Goal: Check status: Check status

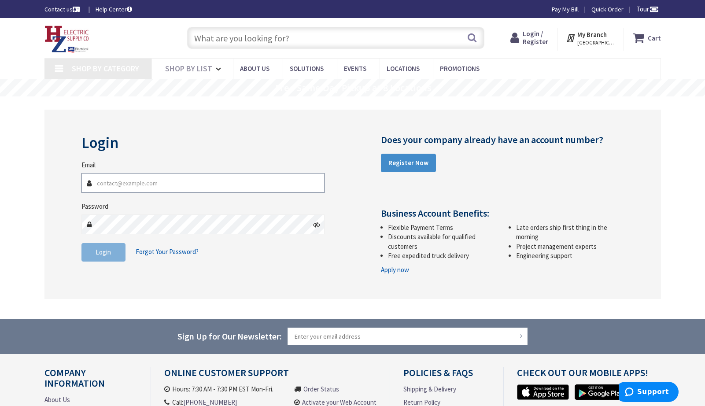
type input "tom@shireelectric.com"
click at [104, 256] on button "Login" at bounding box center [104, 252] width 44 height 19
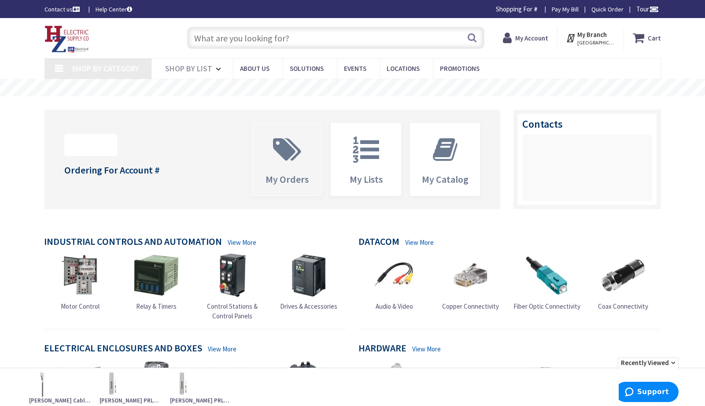
click at [290, 161] on icon at bounding box center [287, 150] width 37 height 26
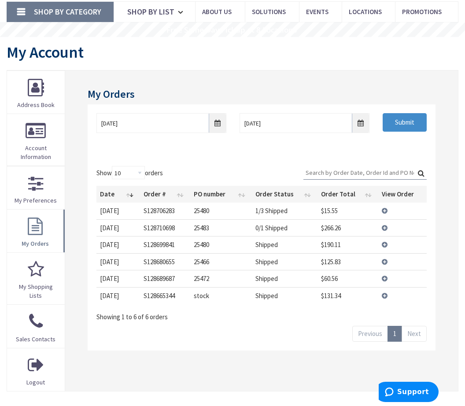
scroll to position [62, 0]
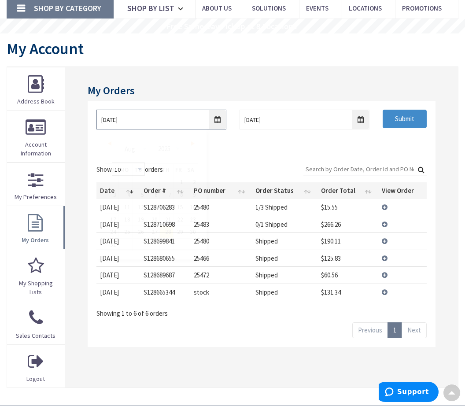
click at [215, 119] on input "8/28/2025" at bounding box center [162, 120] width 130 height 20
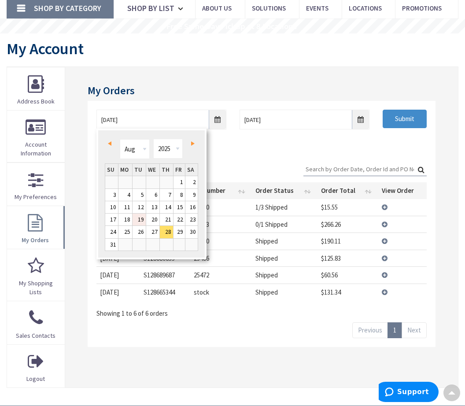
click at [136, 219] on link "19" at bounding box center [139, 220] width 13 height 12
type input "08/19/2025"
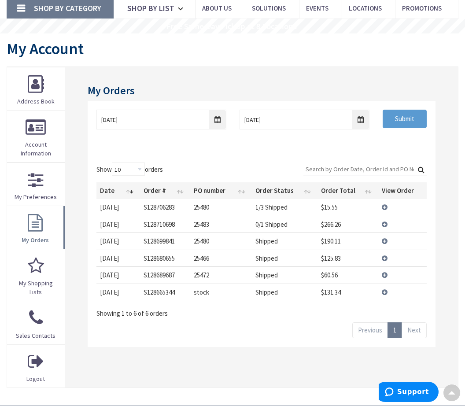
click at [405, 121] on input "Submit" at bounding box center [405, 119] width 44 height 19
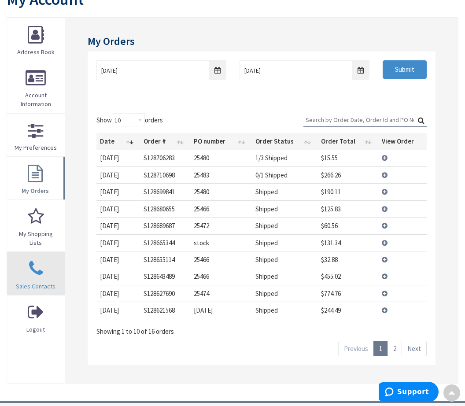
scroll to position [105, 0]
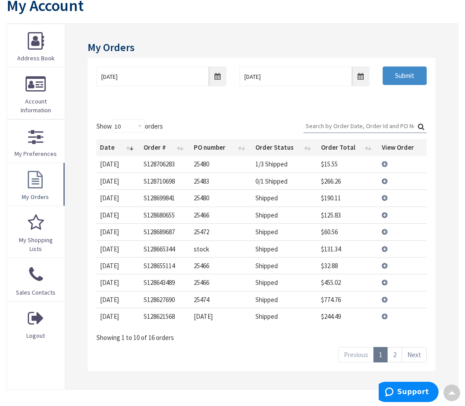
click at [204, 286] on td "25466" at bounding box center [220, 282] width 61 height 17
click at [204, 279] on td "25466" at bounding box center [220, 282] width 61 height 17
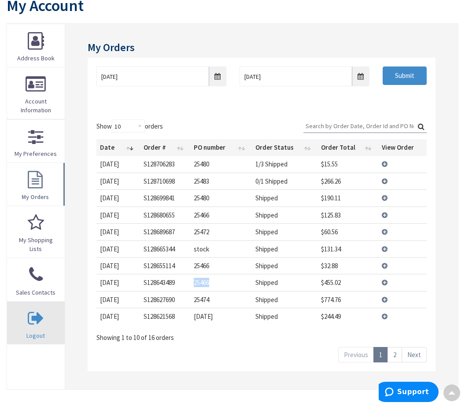
copy td "25466"
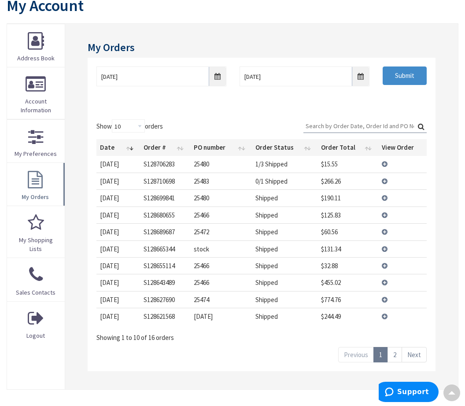
click at [209, 262] on td "25466" at bounding box center [220, 265] width 61 height 17
click at [200, 262] on td "25466" at bounding box center [220, 265] width 61 height 17
copy td "25466"
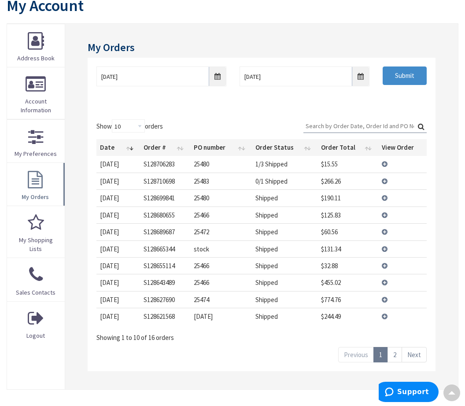
click at [198, 246] on td "stock" at bounding box center [220, 249] width 61 height 17
click at [203, 209] on td "25466" at bounding box center [220, 215] width 61 height 17
copy td "25466"
click at [201, 231] on td "25472" at bounding box center [220, 231] width 61 height 17
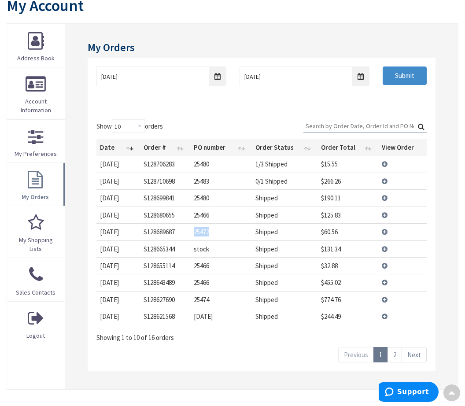
click at [201, 231] on td "25472" at bounding box center [220, 231] width 61 height 17
copy td "25472"
